Goal: Complete application form

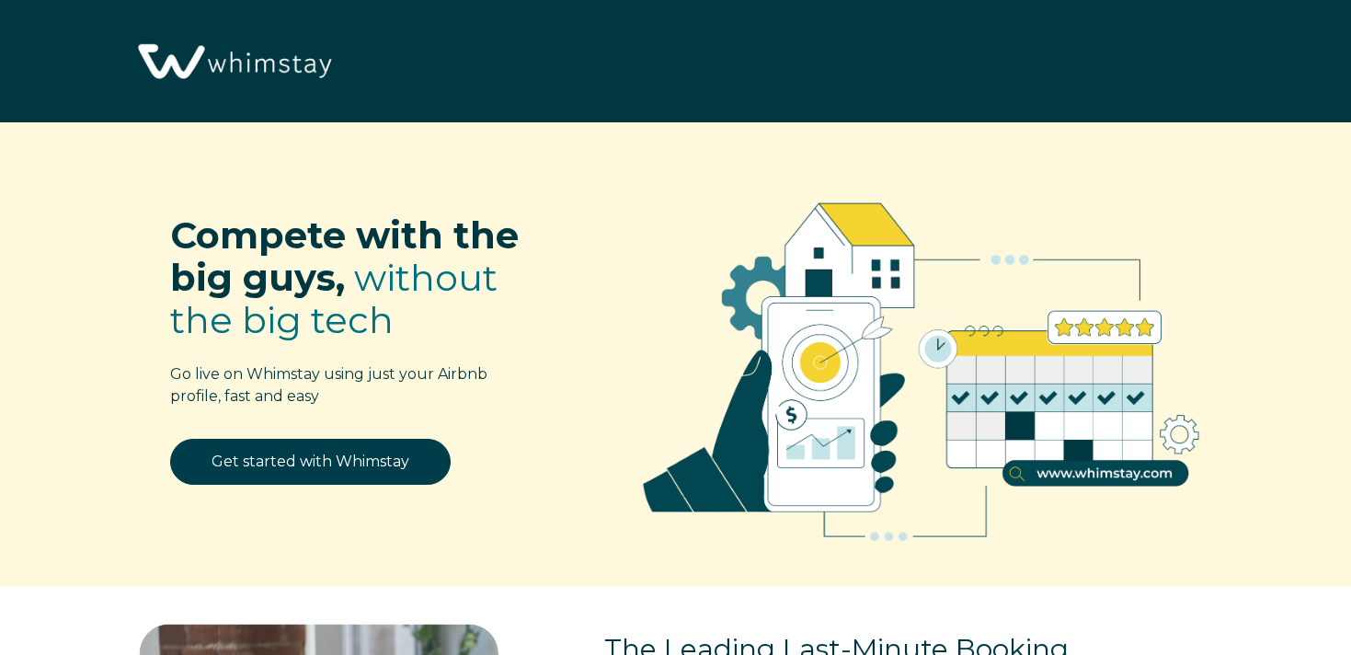
select select "US"
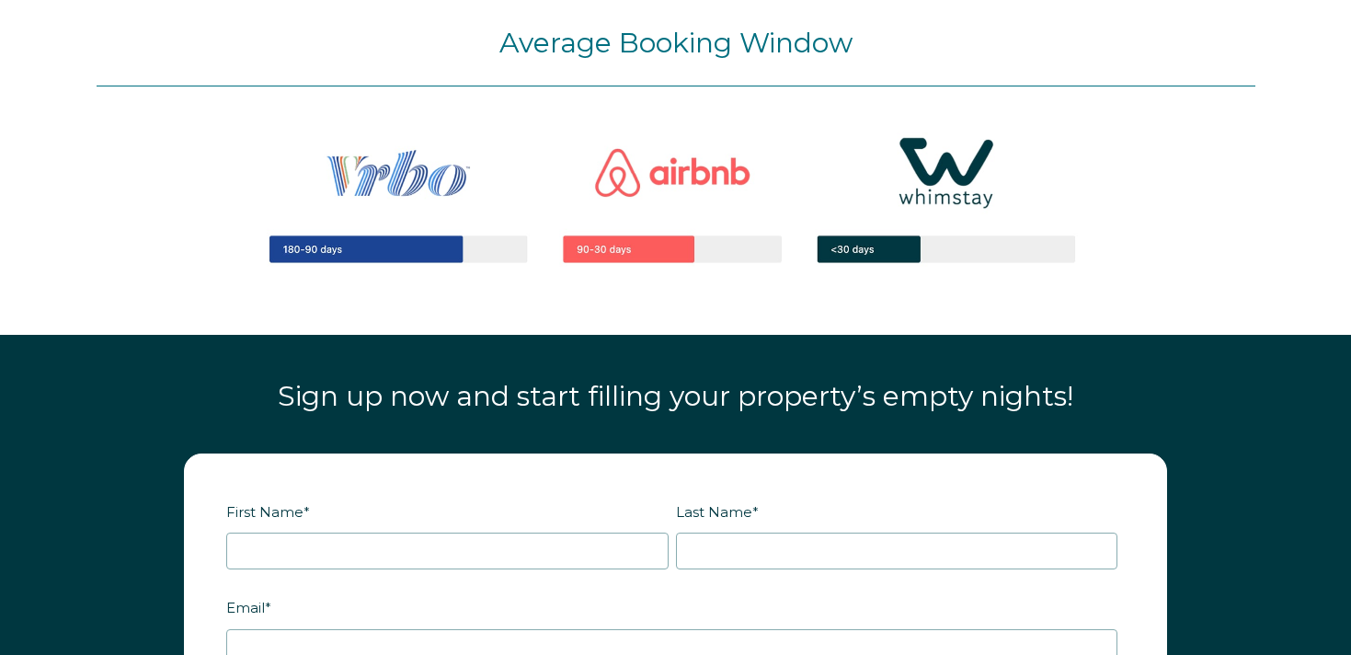
scroll to position [2170, 0]
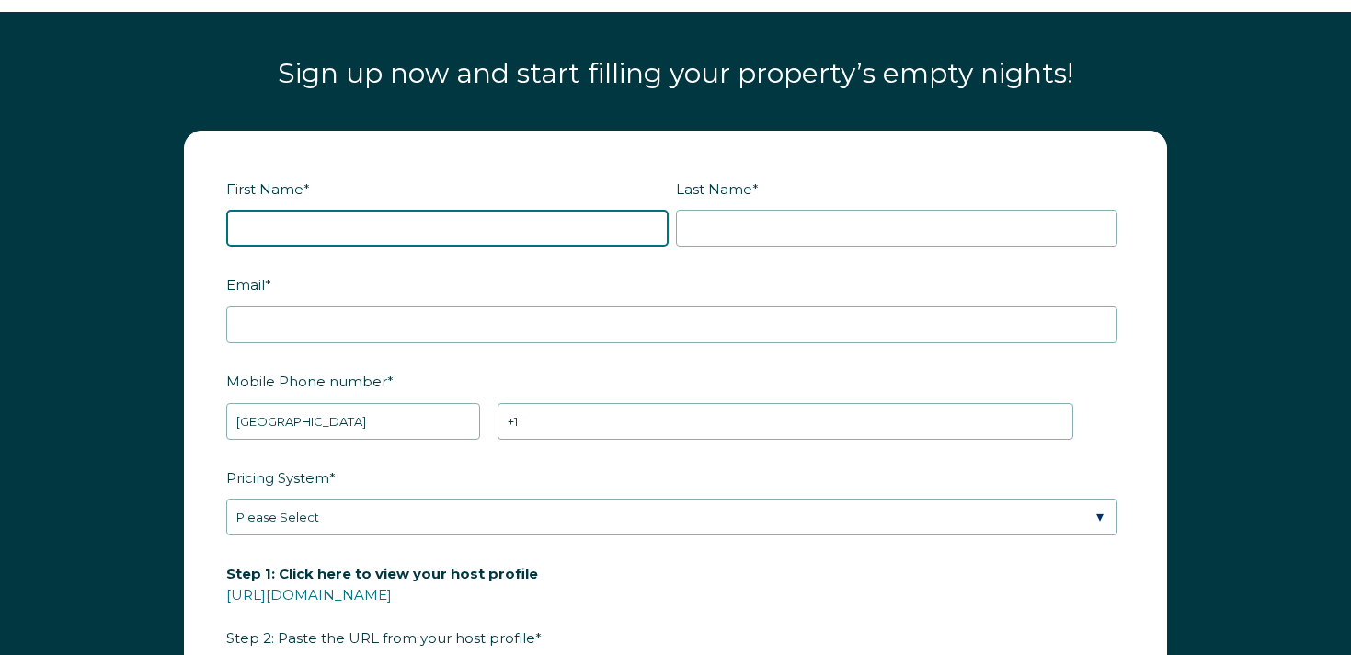
click at [420, 232] on input "First Name *" at bounding box center [447, 228] width 443 height 37
type input "[PERSON_NAME]"
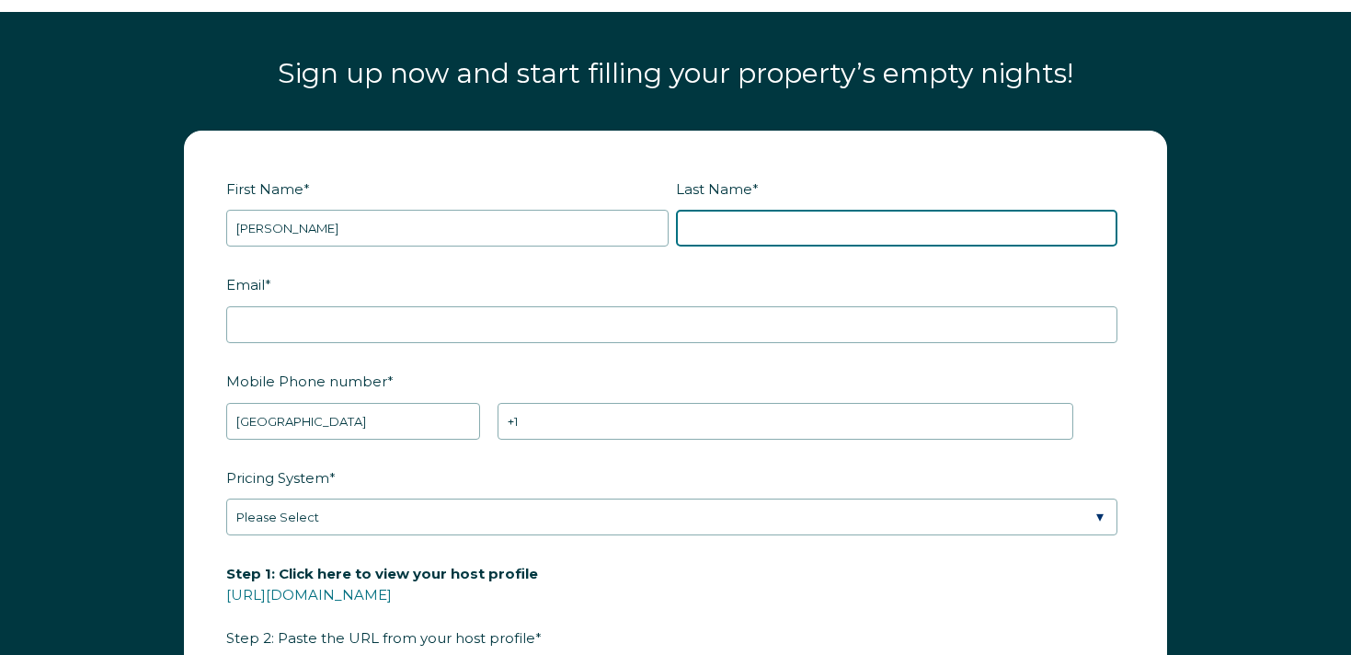
type input "[PERSON_NAME]"
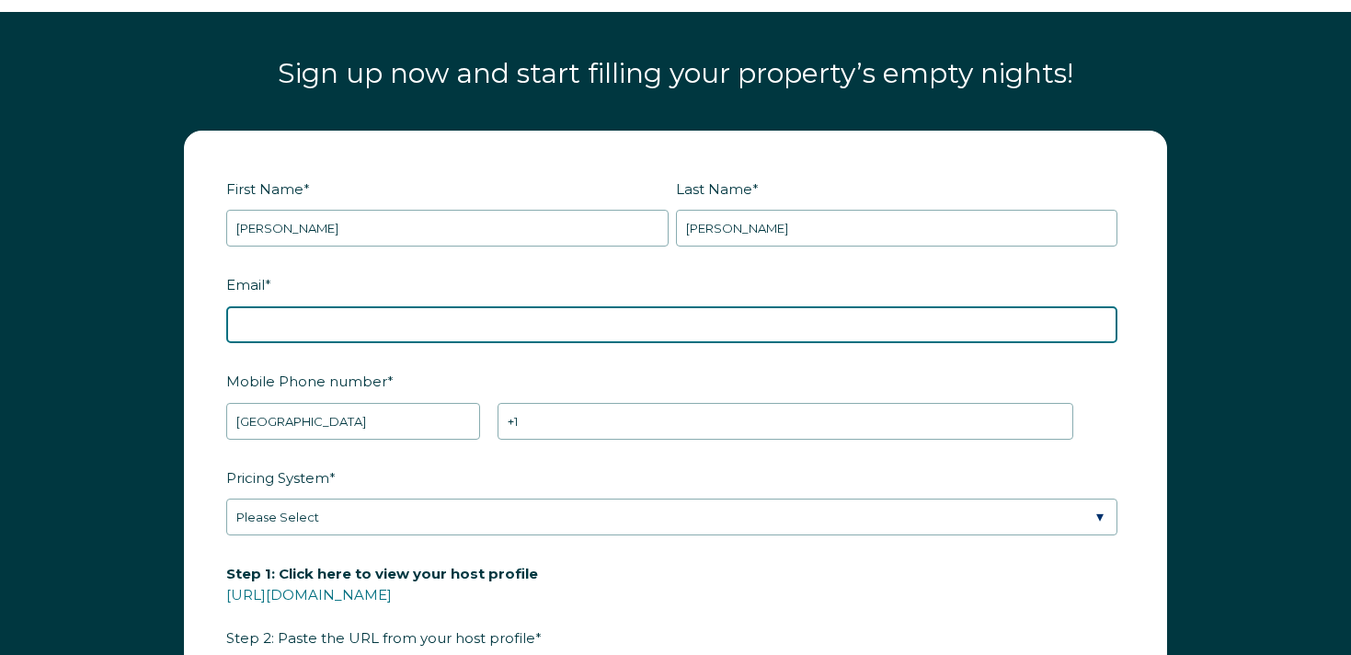
type input "[EMAIL_ADDRESS][DOMAIN_NAME]"
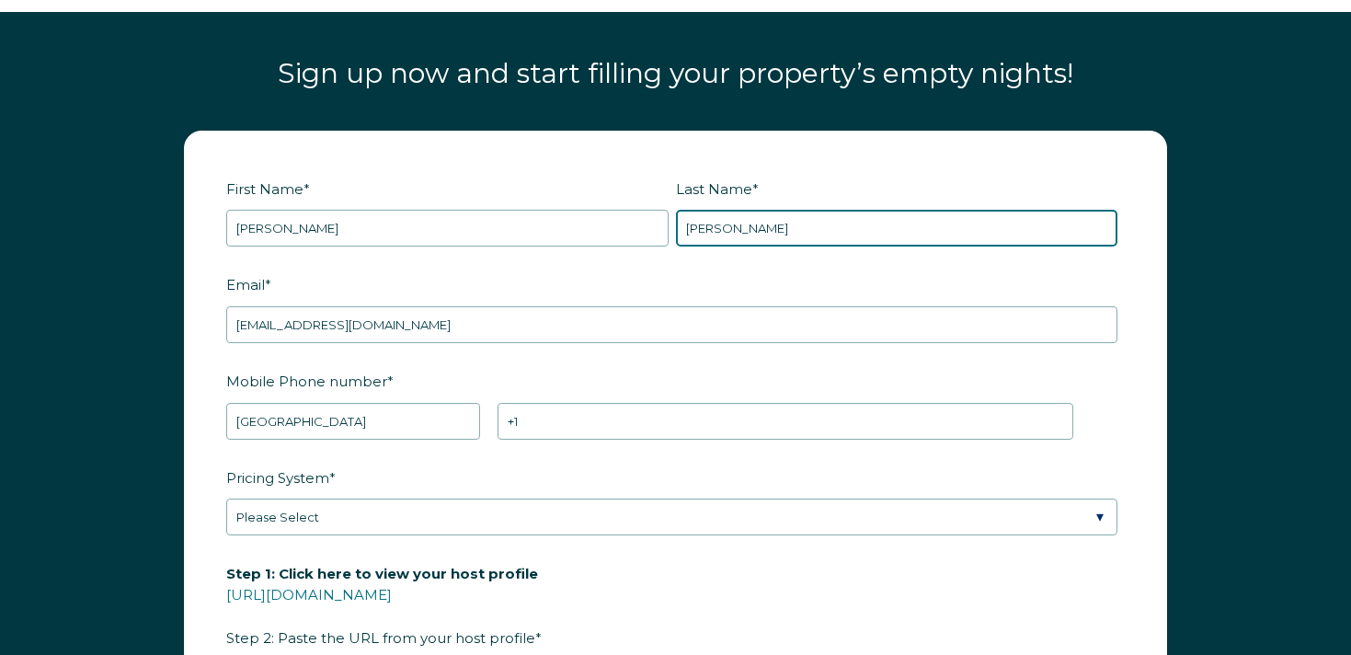
click at [732, 232] on input "[PERSON_NAME]" at bounding box center [897, 228] width 443 height 37
click at [693, 235] on input "RBOT35" at bounding box center [897, 228] width 443 height 37
type input "RBOT35"
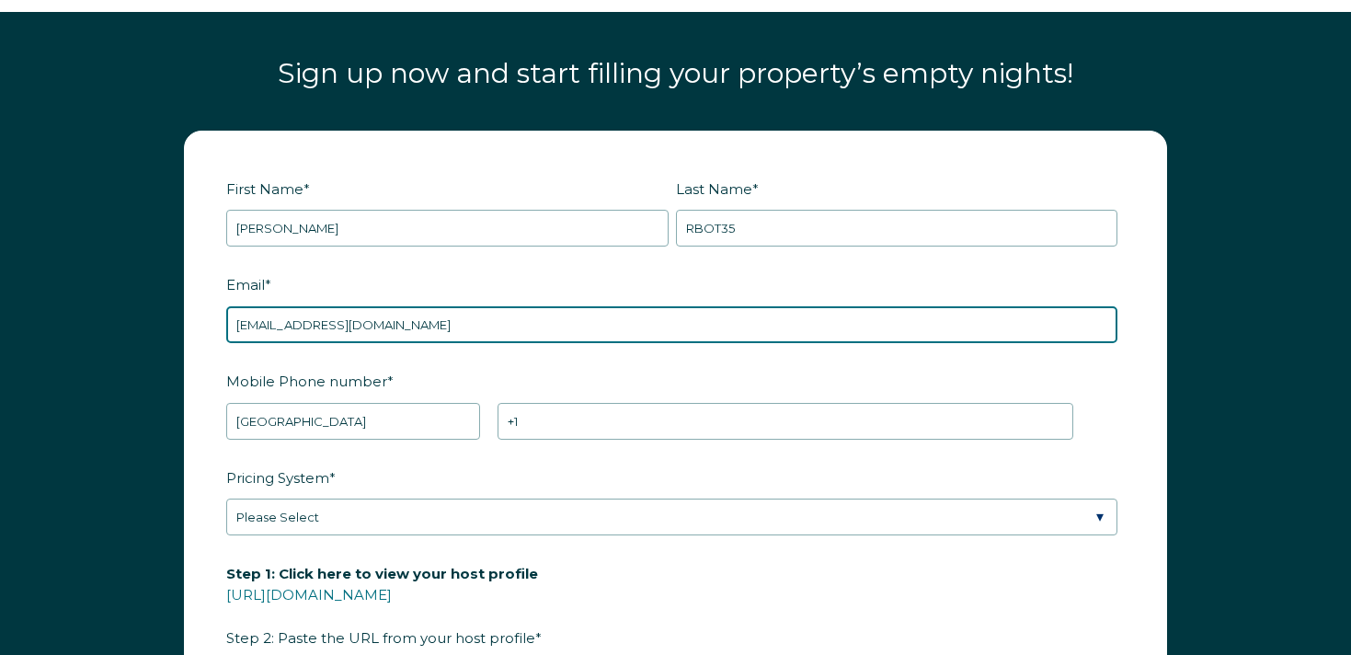
click at [327, 322] on input "[EMAIL_ADDRESS][DOMAIN_NAME]" at bounding box center [671, 324] width 891 height 37
paste input "RBOT35"
type input "[EMAIL_ADDRESS][DOMAIN_NAME]"
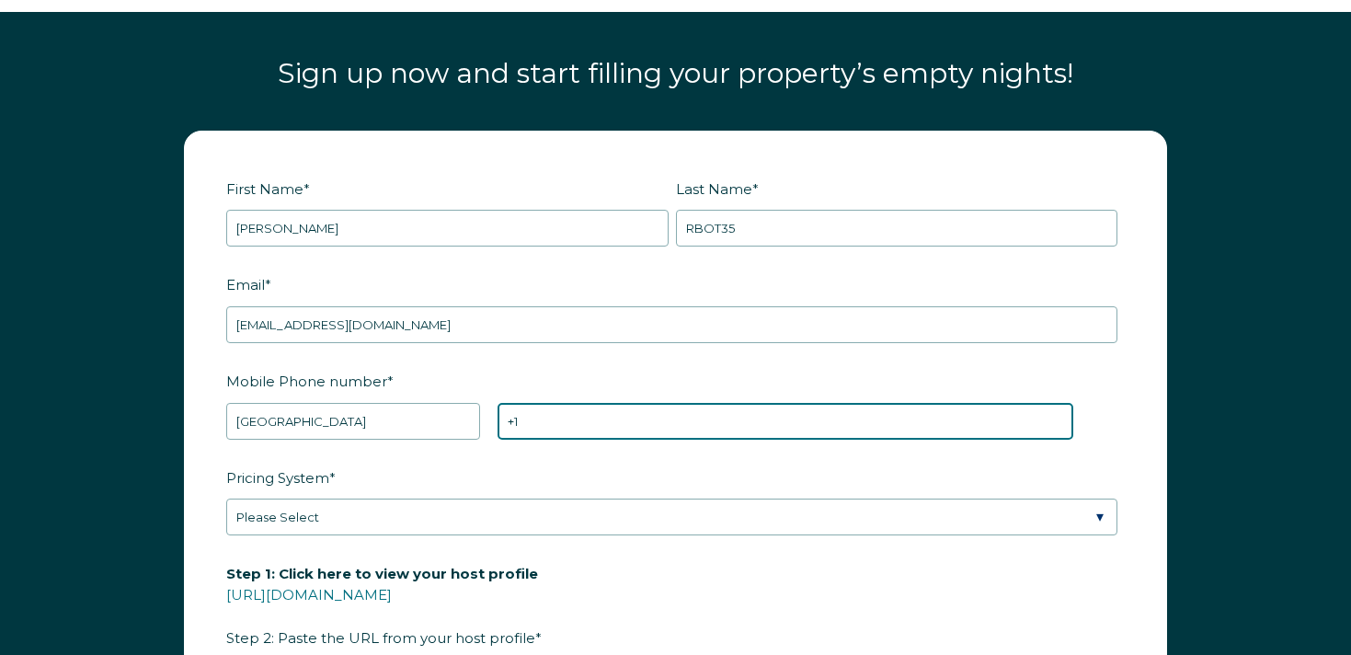
click at [577, 426] on input "+1" at bounding box center [786, 421] width 576 height 37
type input "[PHONE_NUMBER]"
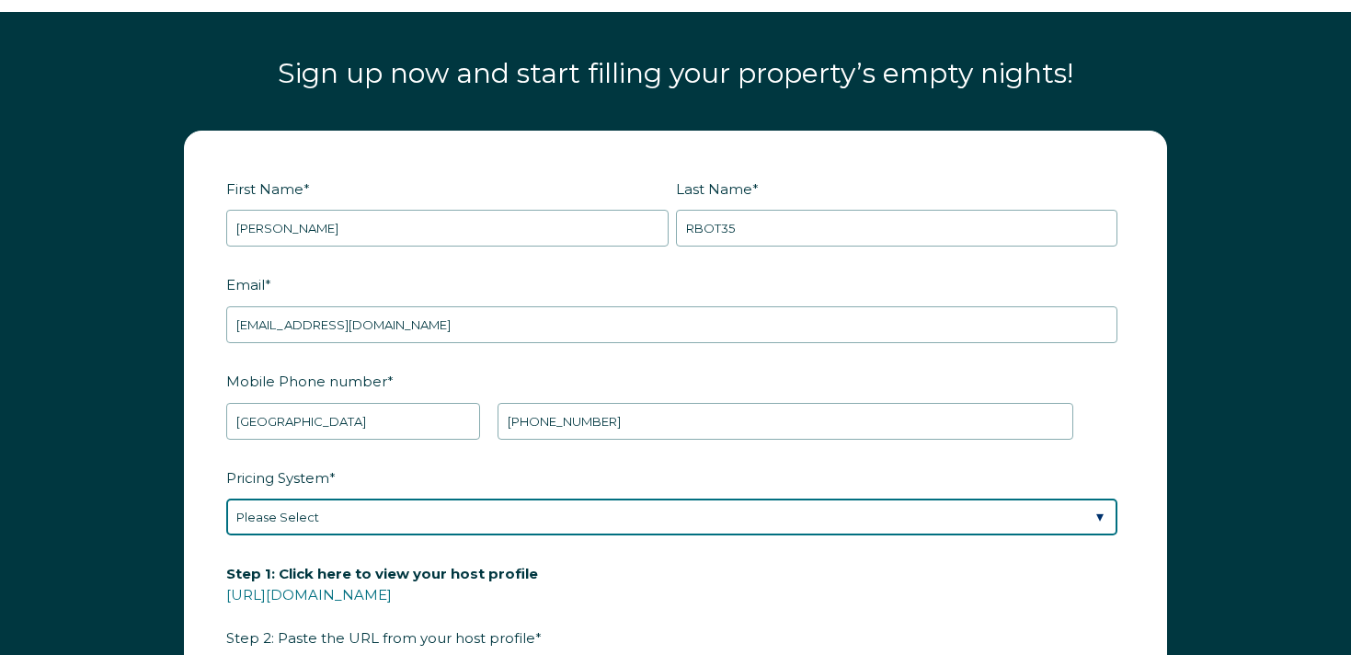
click at [370, 530] on select "Please Select Manual Airbnb Smart Pricing PriceLabs Wheelhouse Beyond Pricing 3…" at bounding box center [671, 517] width 891 height 37
select select "Airbnb Smart Pricing"
click at [226, 499] on select "Please Select Manual Airbnb Smart Pricing PriceLabs Wheelhouse Beyond Pricing 3…" at bounding box center [671, 517] width 891 height 37
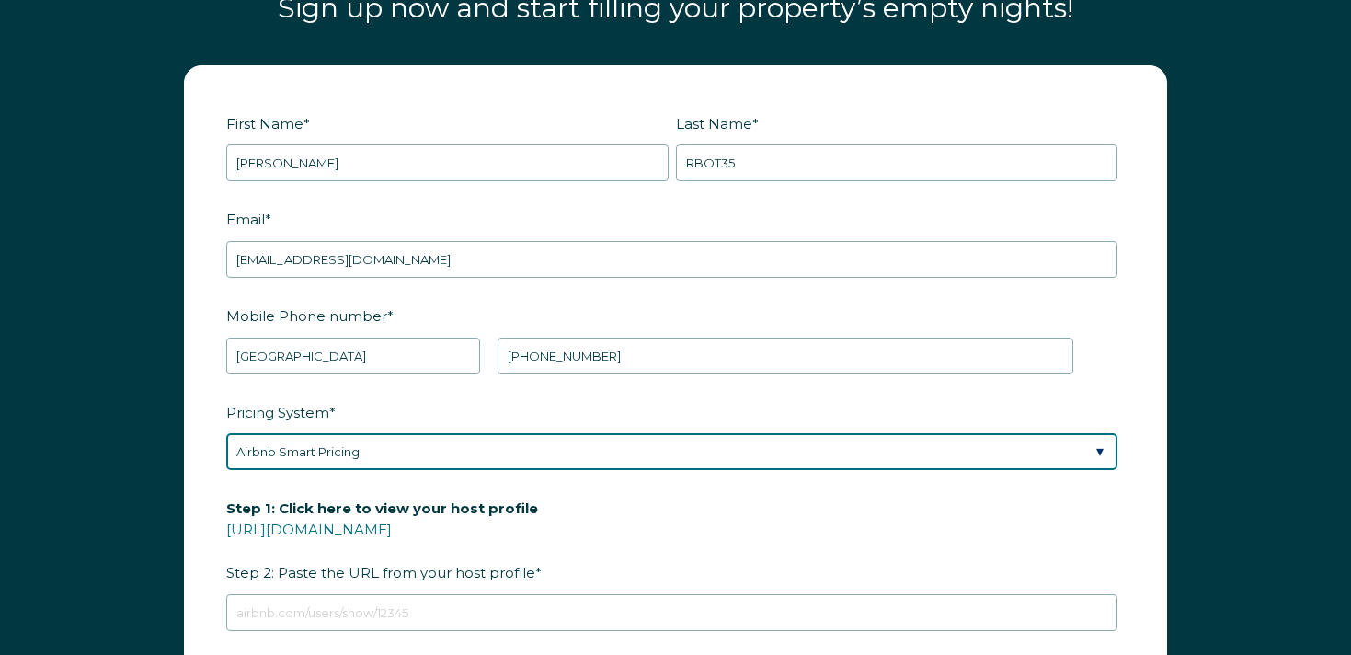
scroll to position [2270, 0]
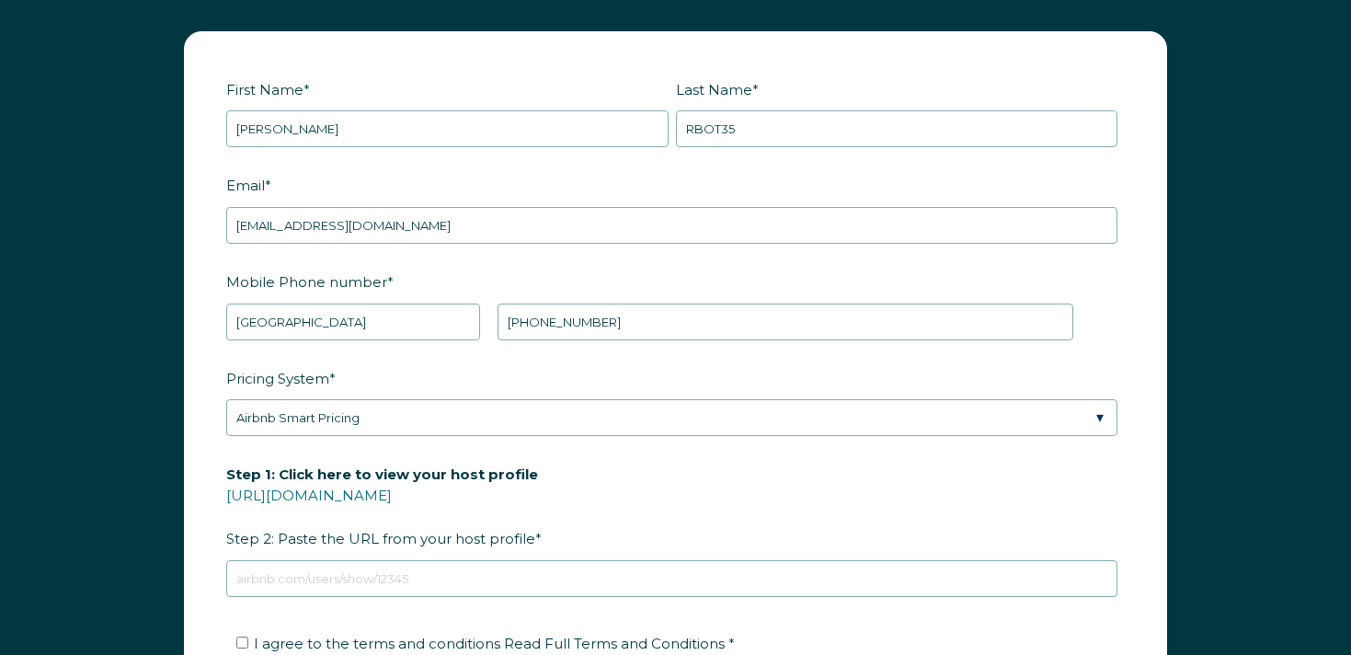
drag, startPoint x: 391, startPoint y: 597, endPoint x: 390, endPoint y: 586, distance: 11.1
click at [390, 597] on fieldset "Step 1: Click here to view your host profile [URL][DOMAIN_NAME] Step 2: Paste t…" at bounding box center [675, 538] width 899 height 161
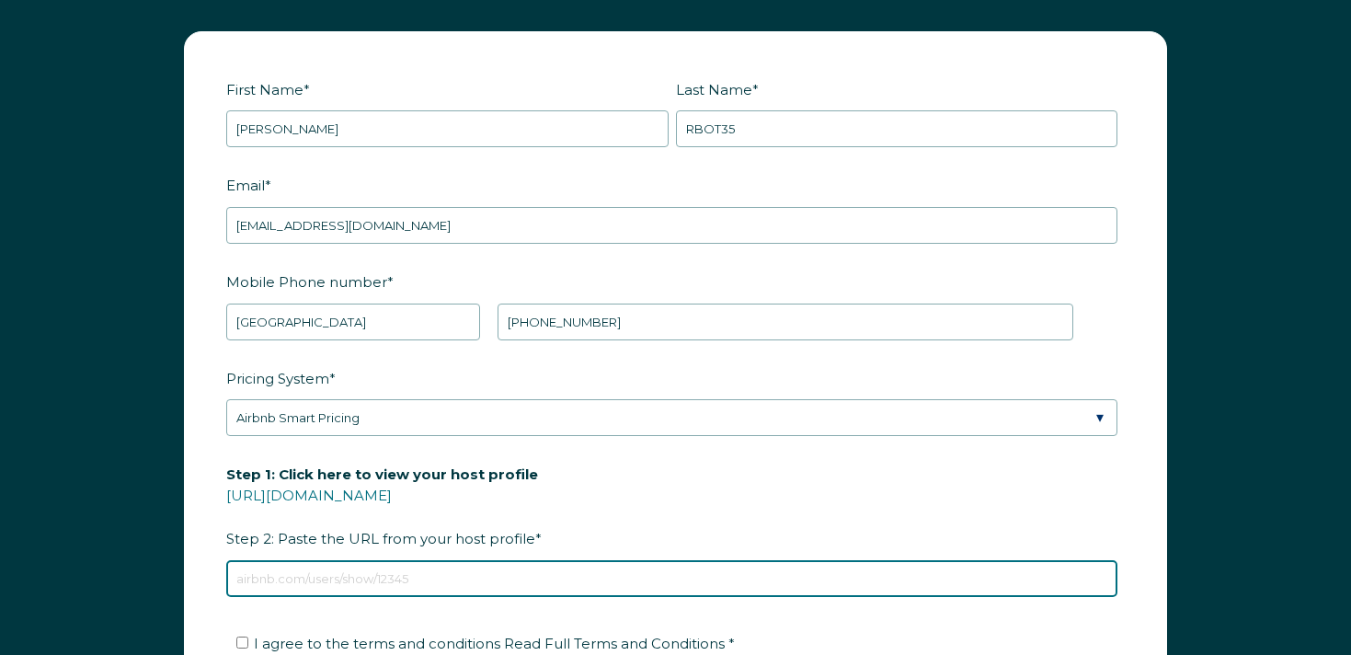
click at [390, 580] on input "Step 1: Click here to view your host profile [URL][DOMAIN_NAME] Step 2: Paste t…" at bounding box center [671, 578] width 891 height 37
type input "[URL][DOMAIN_NAME]"
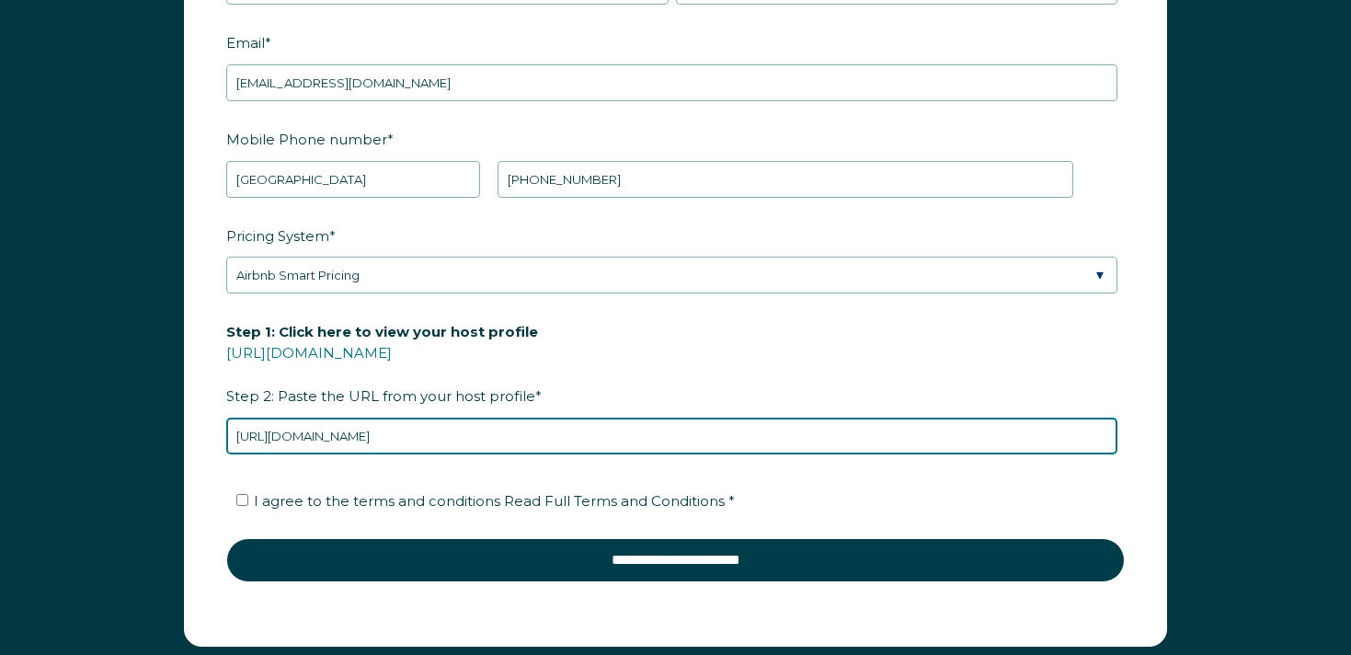
scroll to position [2435, 0]
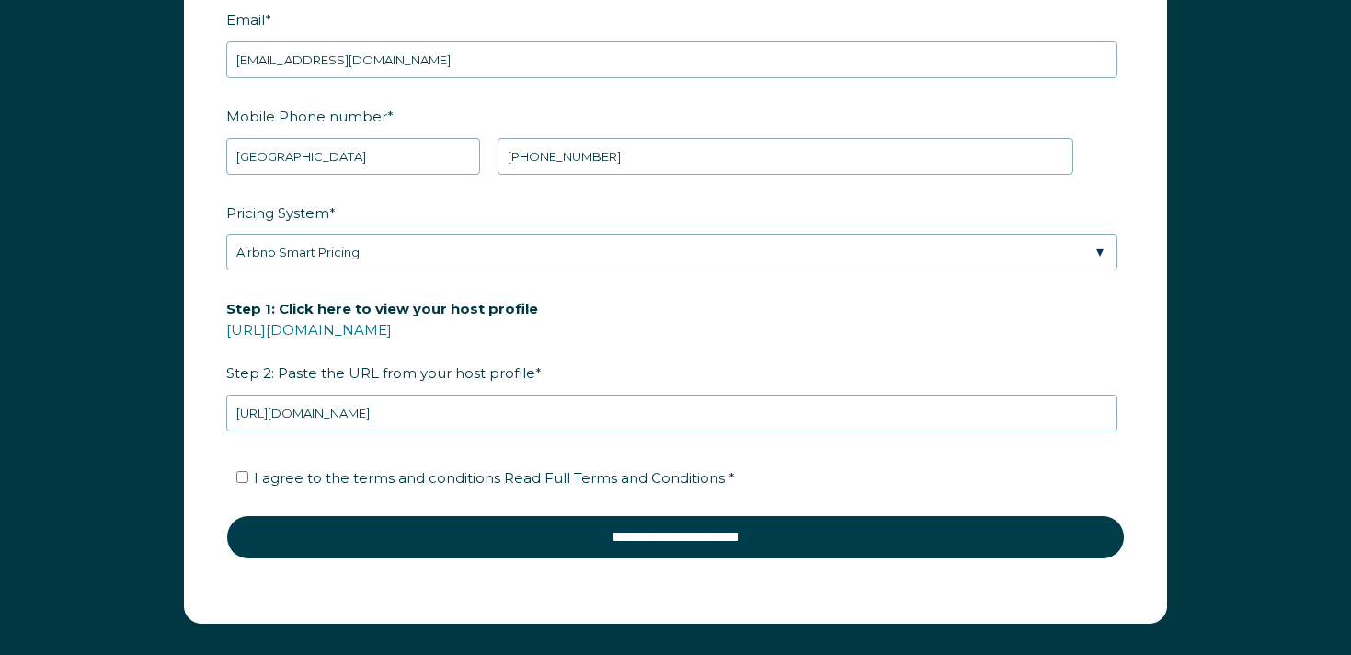
click at [387, 479] on span "I agree to the terms and conditions Read Full Terms and Conditions *" at bounding box center [494, 477] width 481 height 17
click at [248, 479] on input "I agree to the terms and conditions Read Full Terms and Conditions *" at bounding box center [242, 477] width 12 height 12
checkbox input "true"
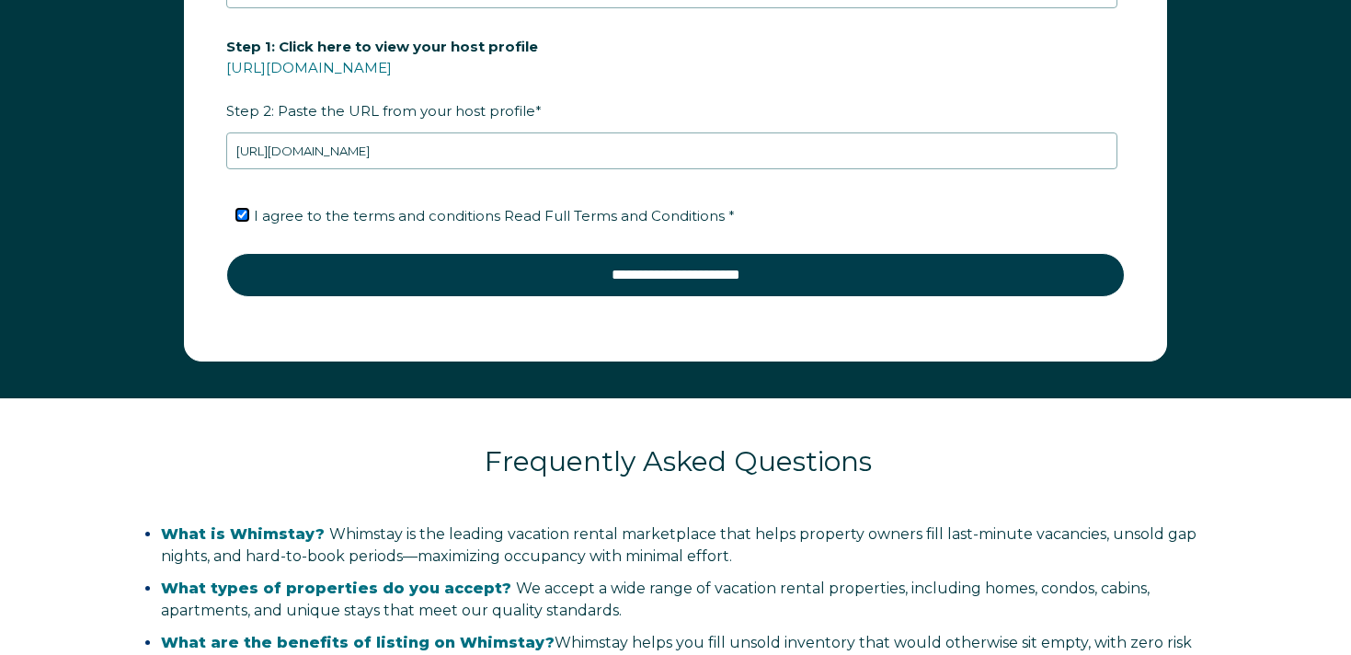
scroll to position [2724, 0]
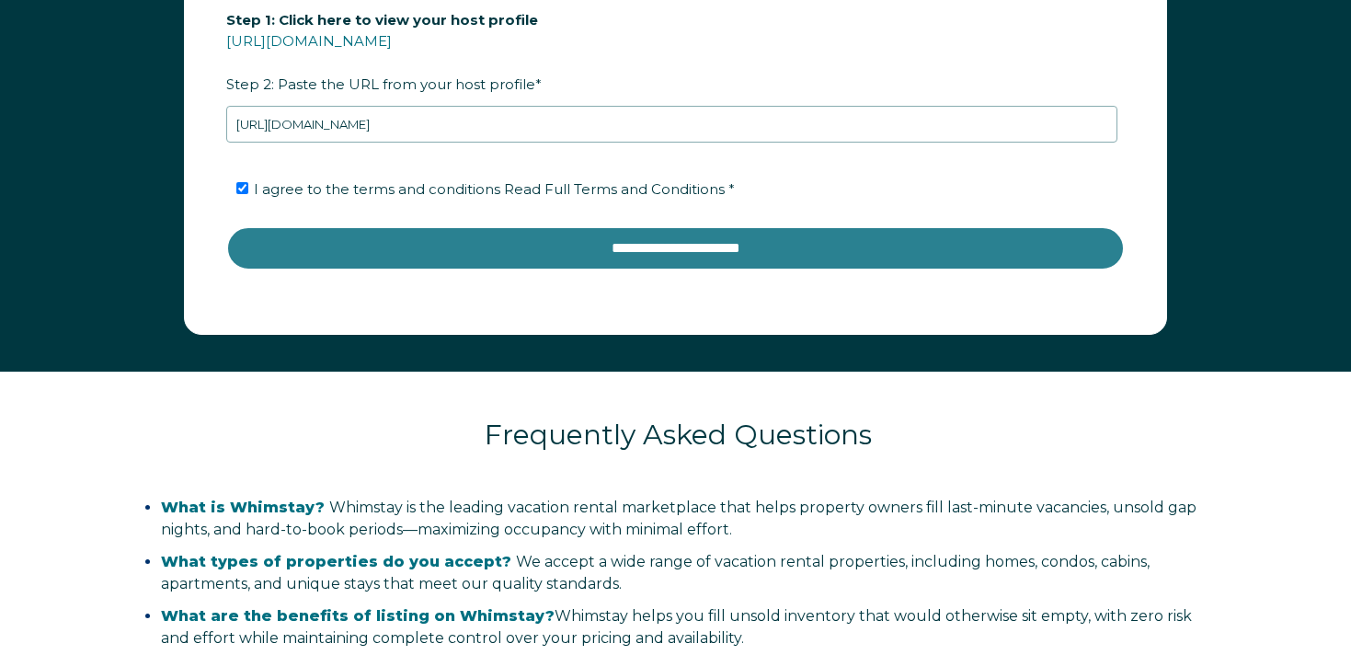
click at [725, 241] on input "**********" at bounding box center [675, 248] width 899 height 44
